Goal: Information Seeking & Learning: Check status

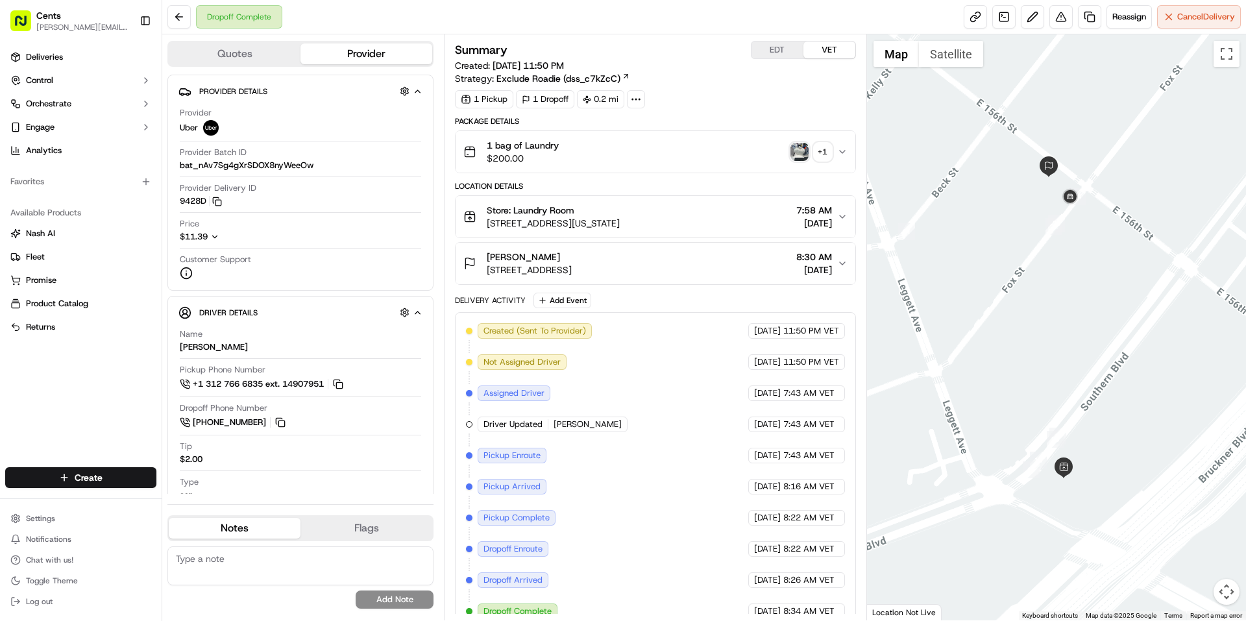
click at [798, 154] on img "button" at bounding box center [799, 152] width 18 height 18
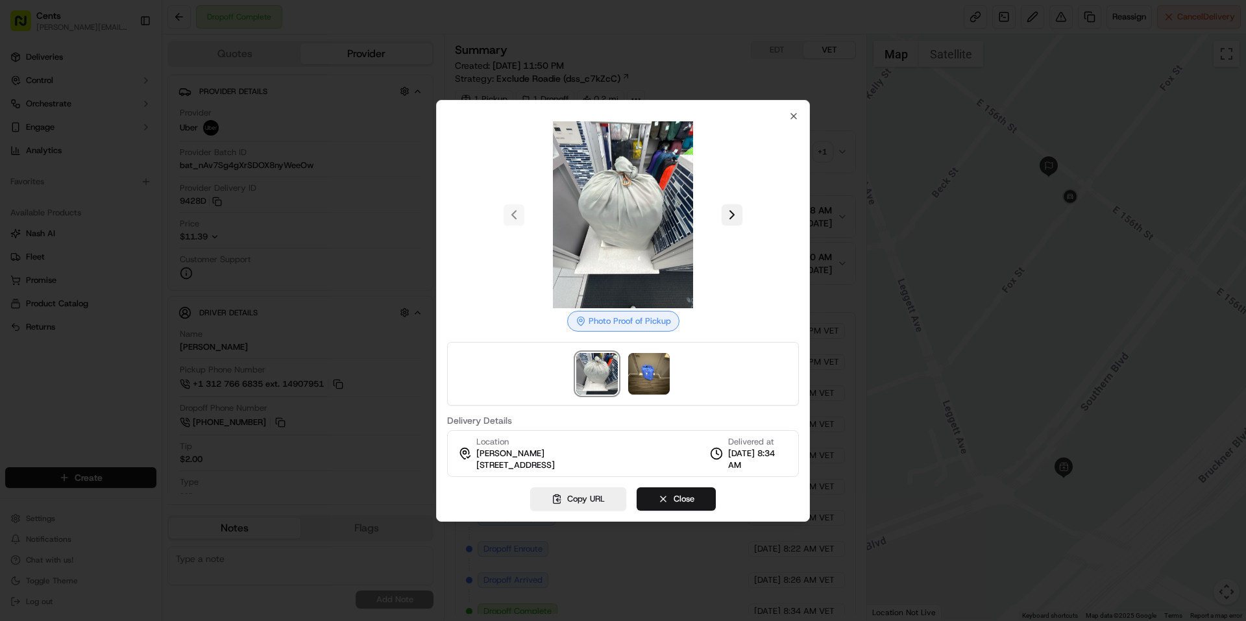
click at [722, 218] on button at bounding box center [732, 214] width 21 height 21
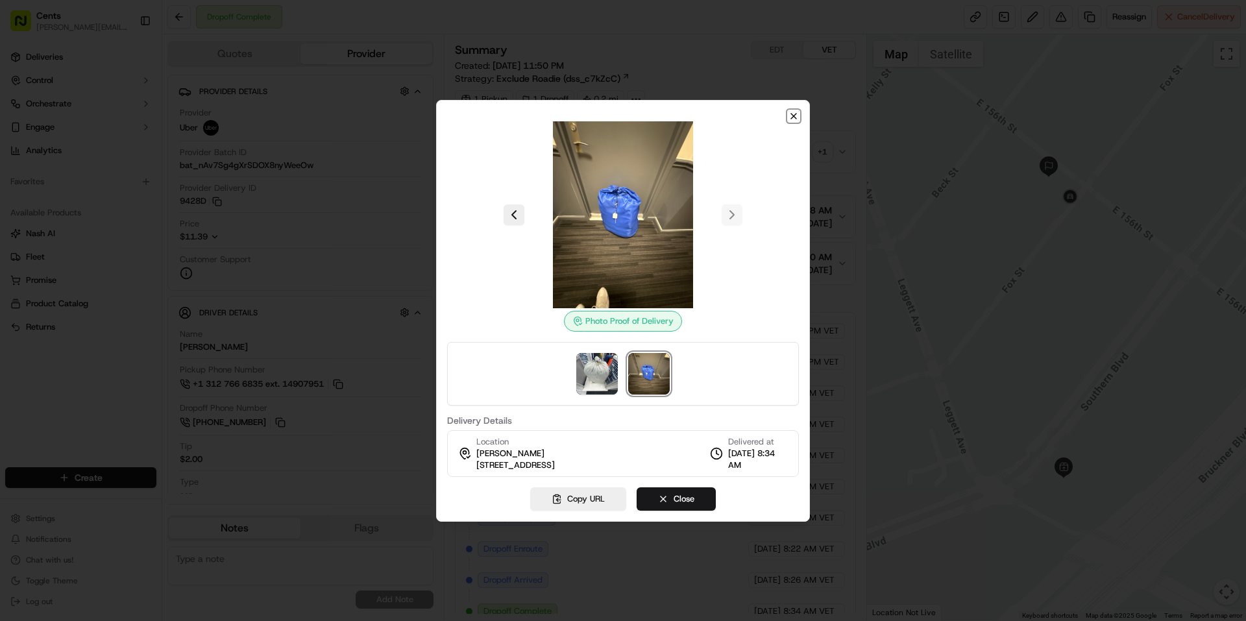
click at [794, 115] on icon "button" at bounding box center [793, 116] width 10 height 10
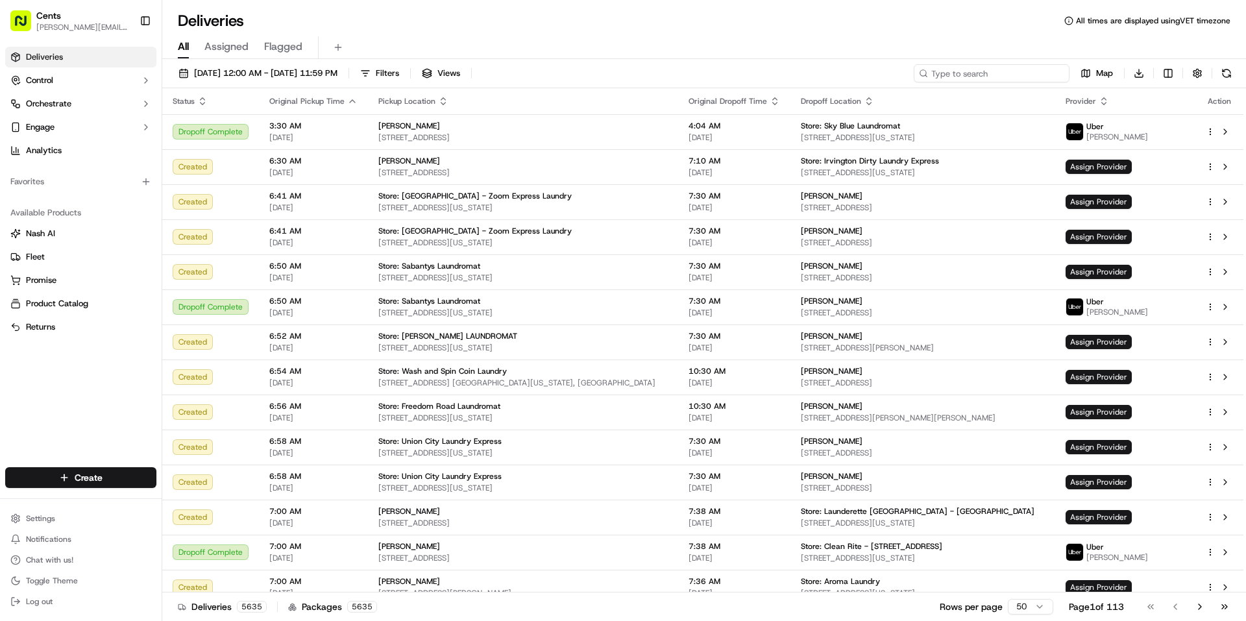
click at [1047, 77] on input at bounding box center [992, 73] width 156 height 18
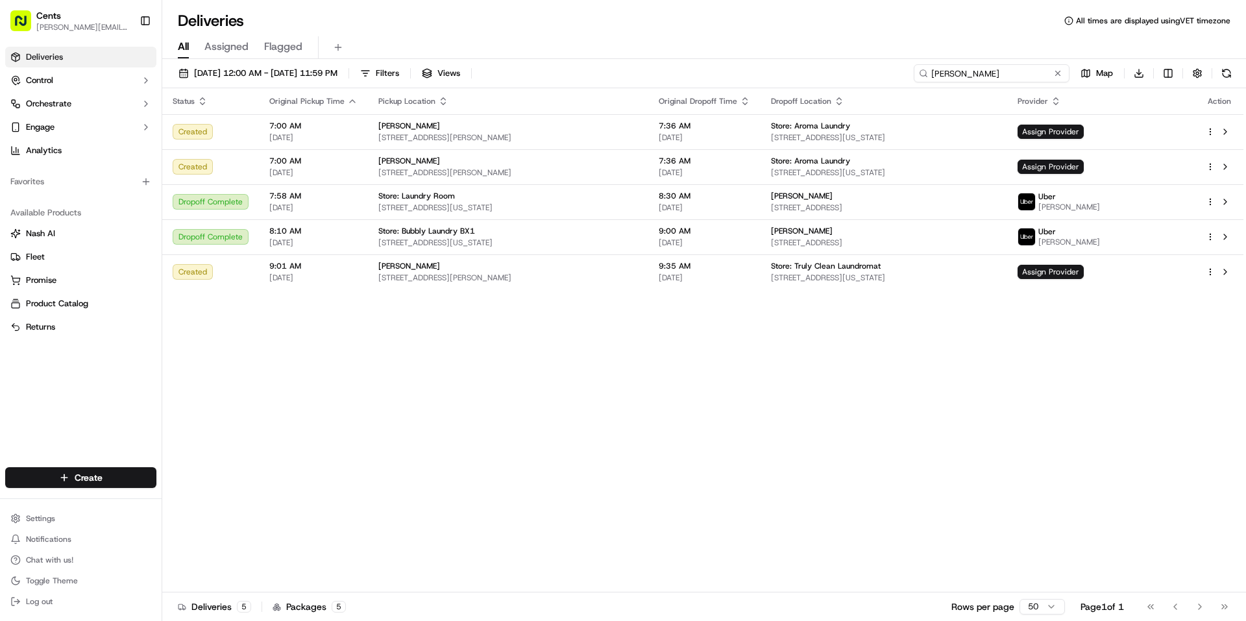
type input "[PERSON_NAME]"
drag, startPoint x: 959, startPoint y: 367, endPoint x: 960, endPoint y: 377, distance: 10.4
click at [960, 377] on div "Status Original Pickup Time Pickup Location Original Dropoff Time Dropoff Locat…" at bounding box center [702, 340] width 1081 height 504
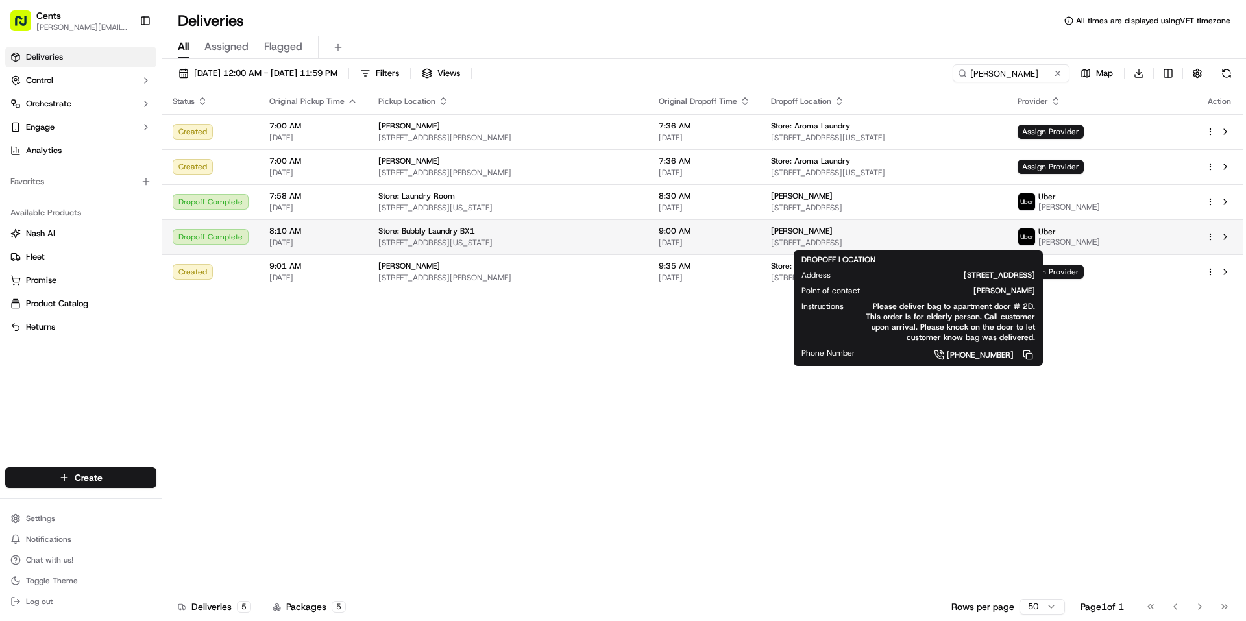
click at [993, 245] on span "[STREET_ADDRESS]" at bounding box center [883, 243] width 225 height 10
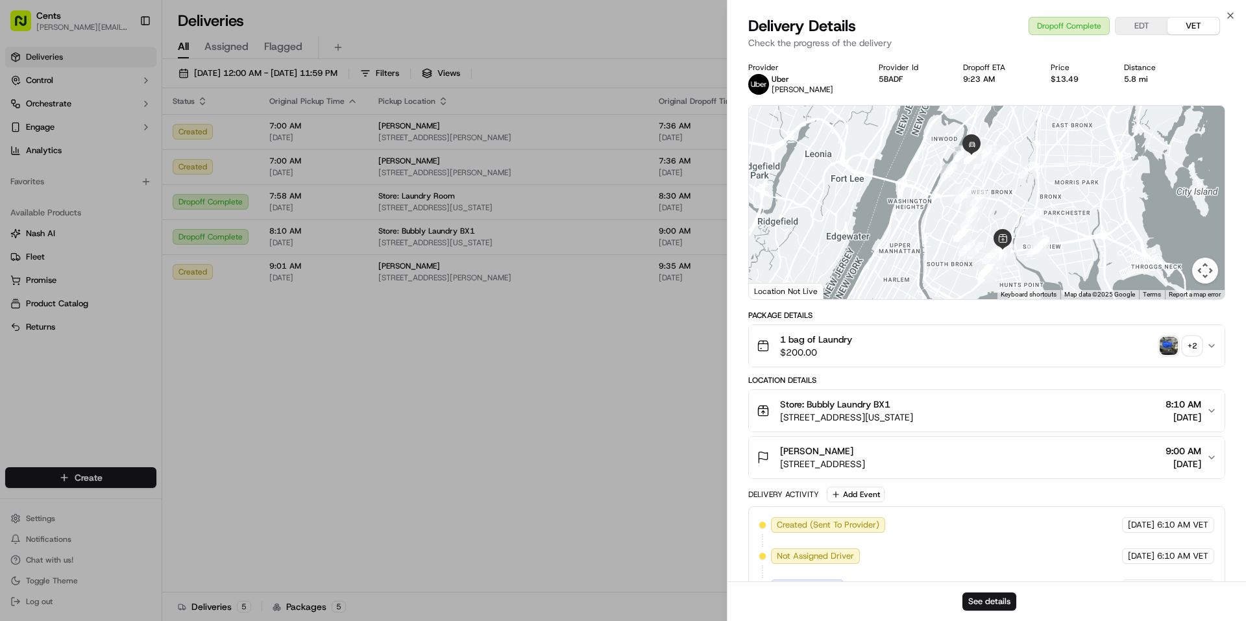
click at [1167, 344] on img "button" at bounding box center [1169, 346] width 18 height 18
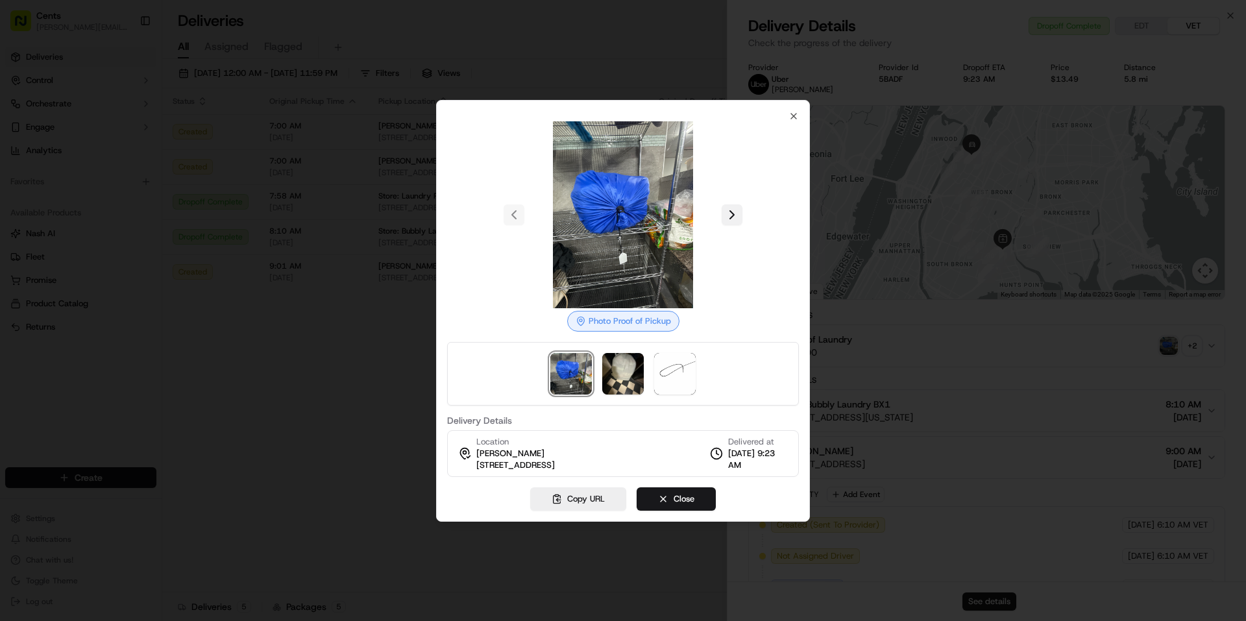
click at [722, 215] on button at bounding box center [732, 214] width 21 height 21
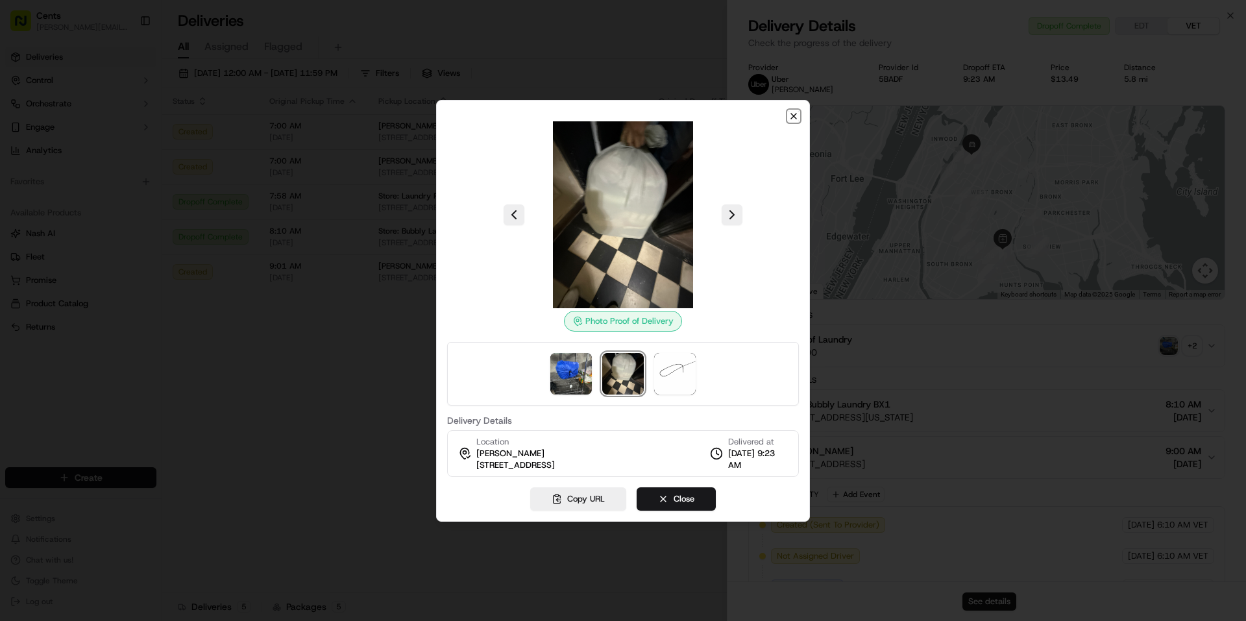
click at [795, 118] on icon "button" at bounding box center [793, 116] width 10 height 10
